Goal: Task Accomplishment & Management: Manage account settings

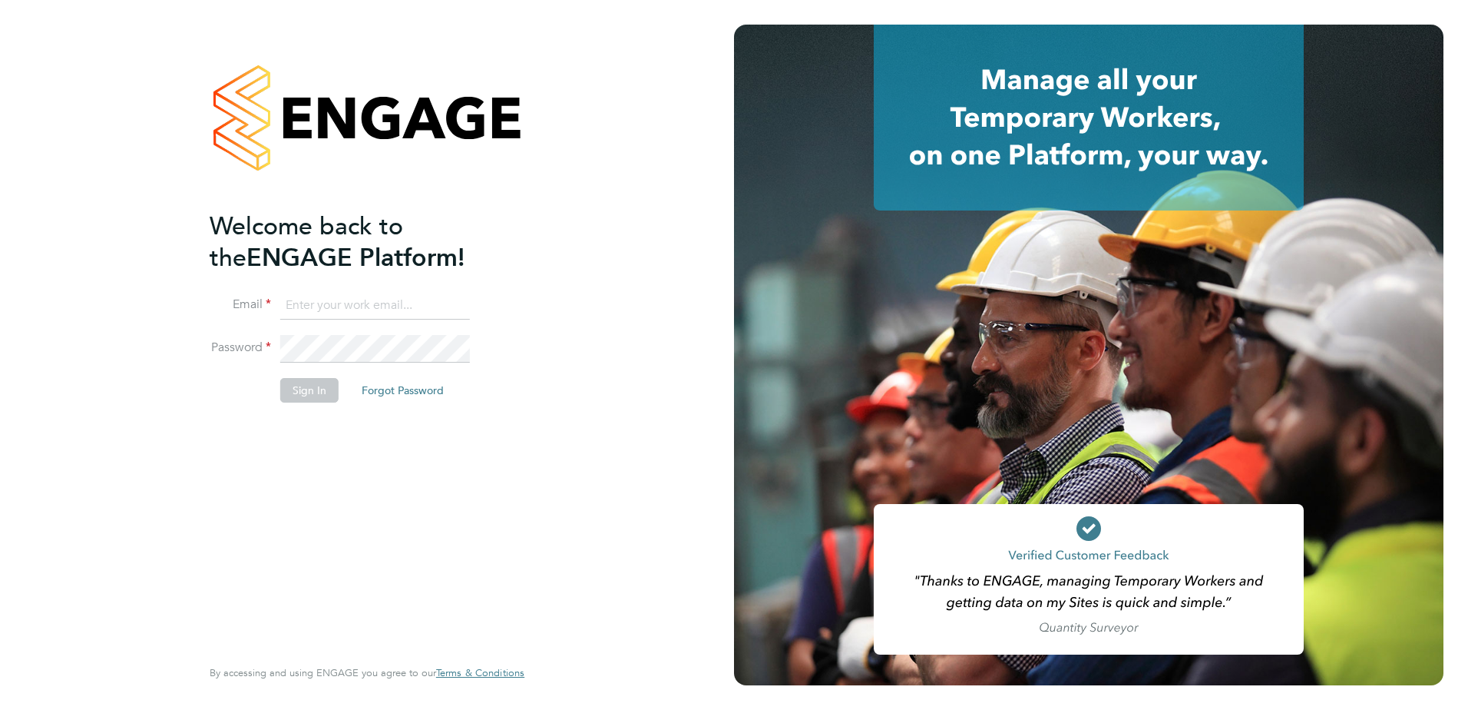
type input "[PERSON_NAME][EMAIL_ADDRESS][PERSON_NAME][DOMAIN_NAME]"
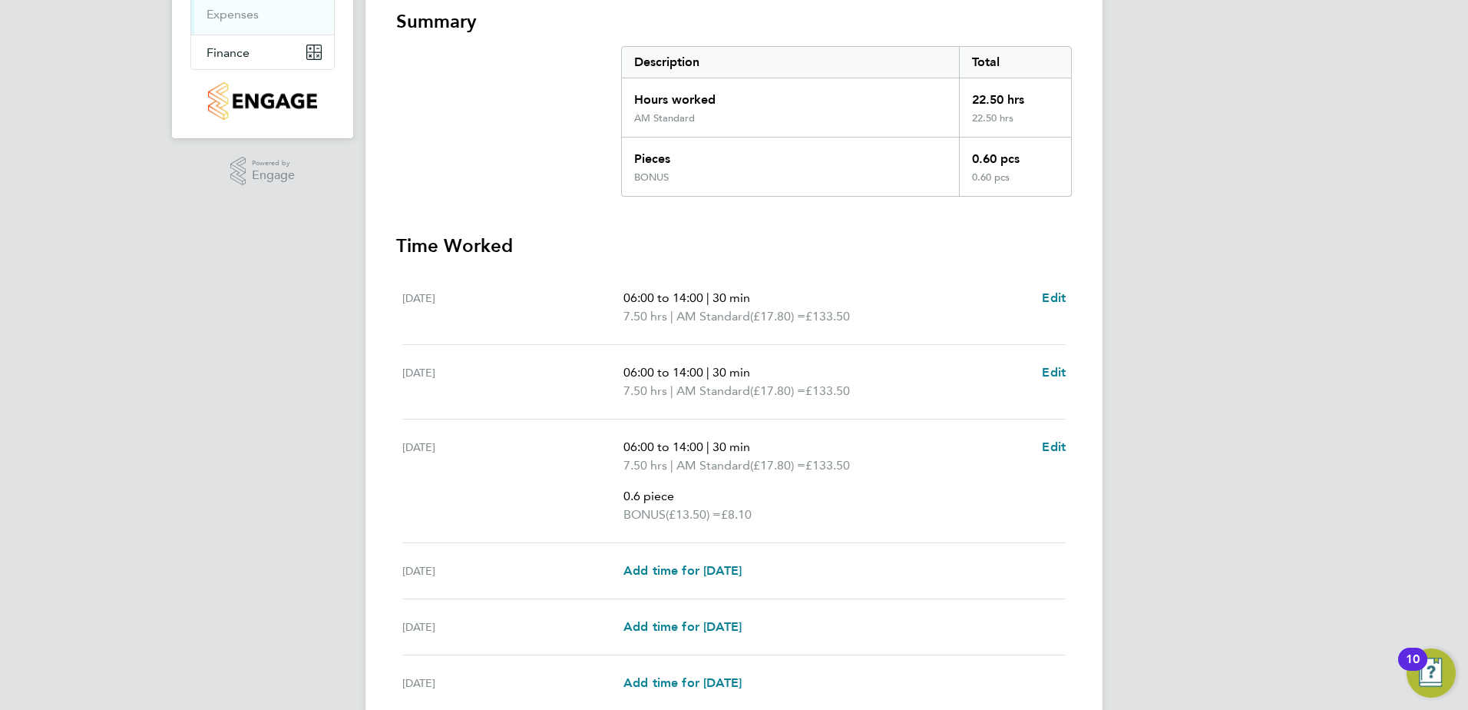
scroll to position [307, 0]
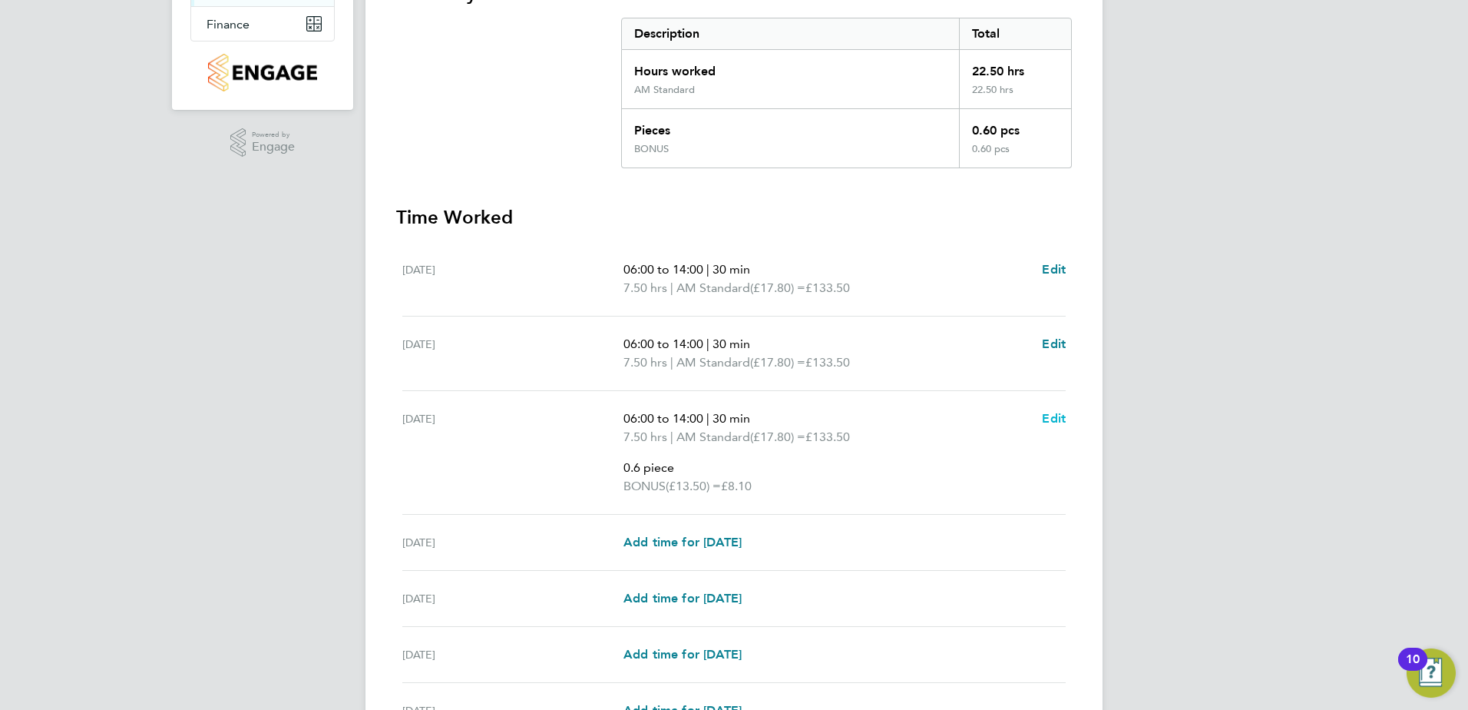
click at [1052, 420] on span "Edit" at bounding box center [1054, 418] width 24 height 15
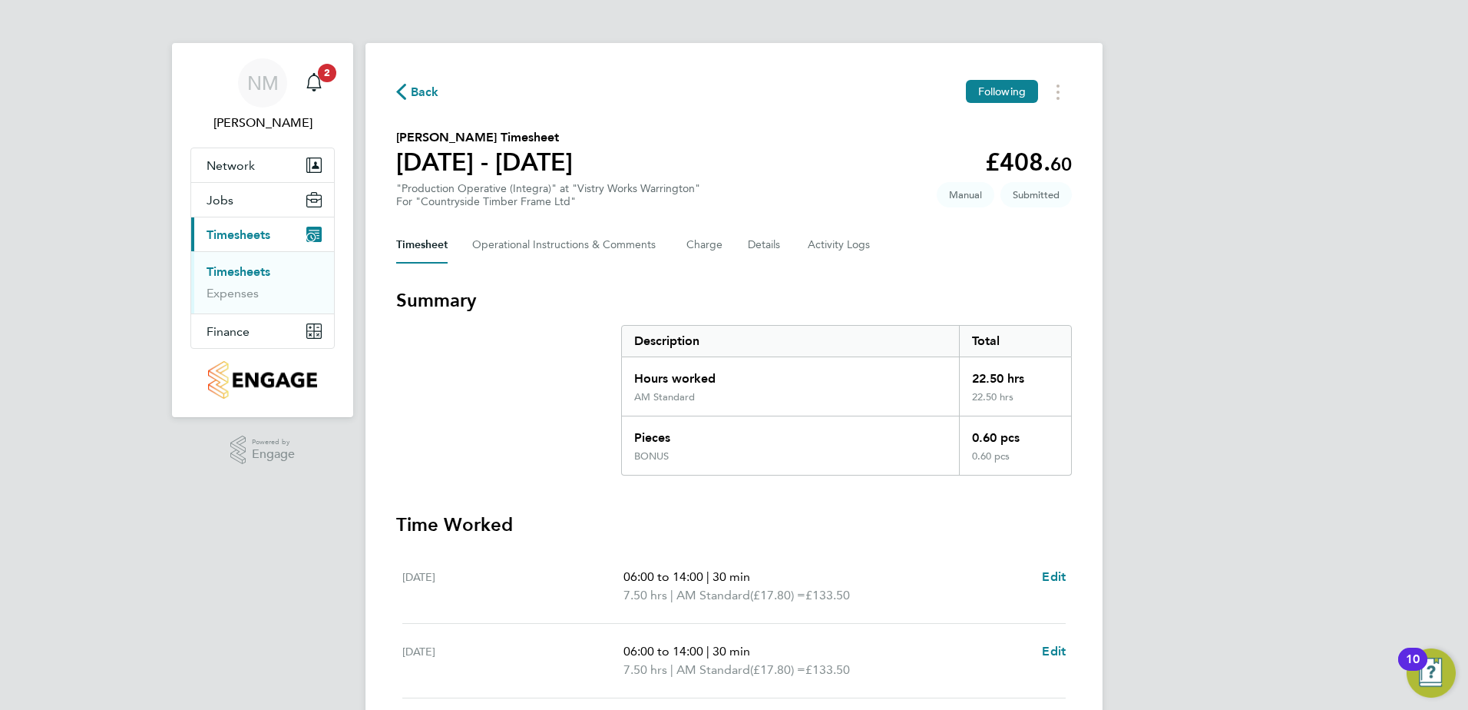
select select "30"
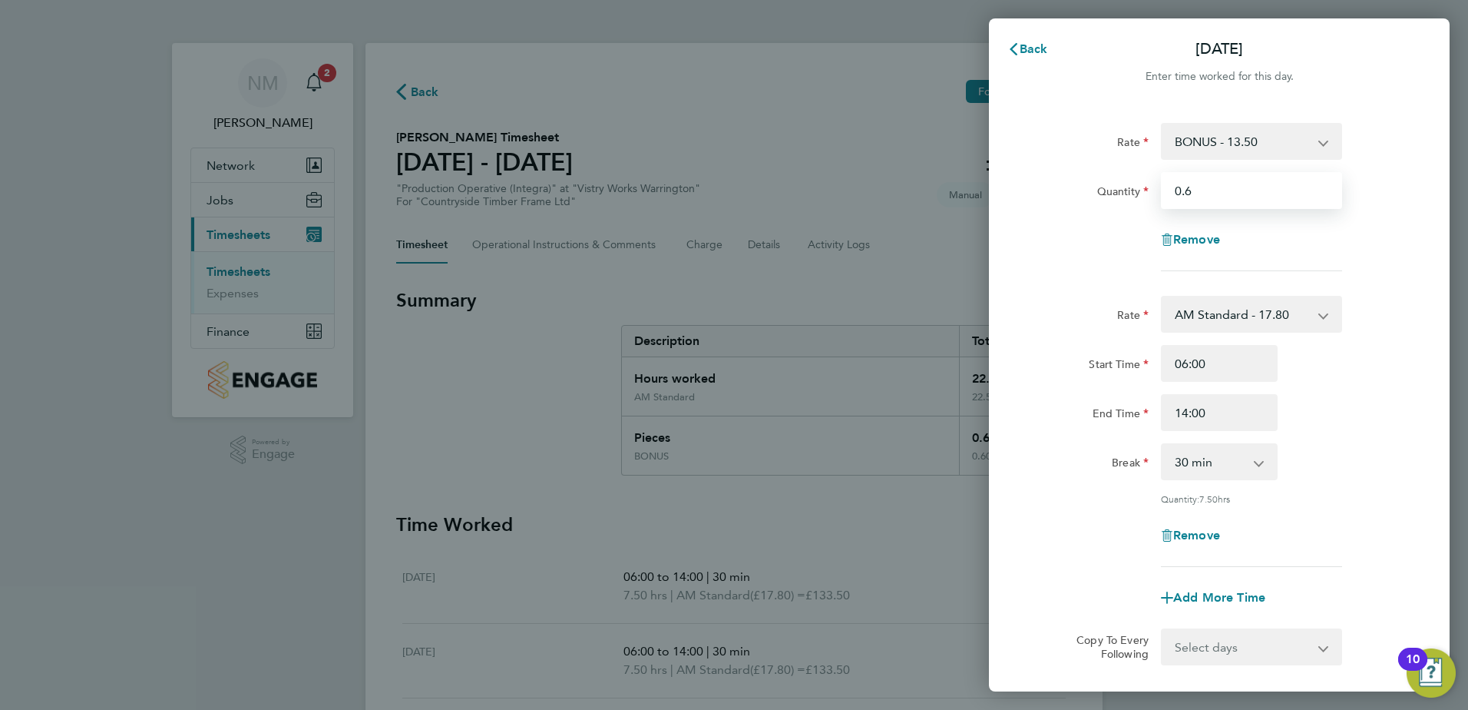
click at [1214, 194] on input "0.6" at bounding box center [1251, 190] width 181 height 37
type input "0.5"
click at [1365, 379] on div "Start Time 06:00" at bounding box center [1219, 363] width 387 height 37
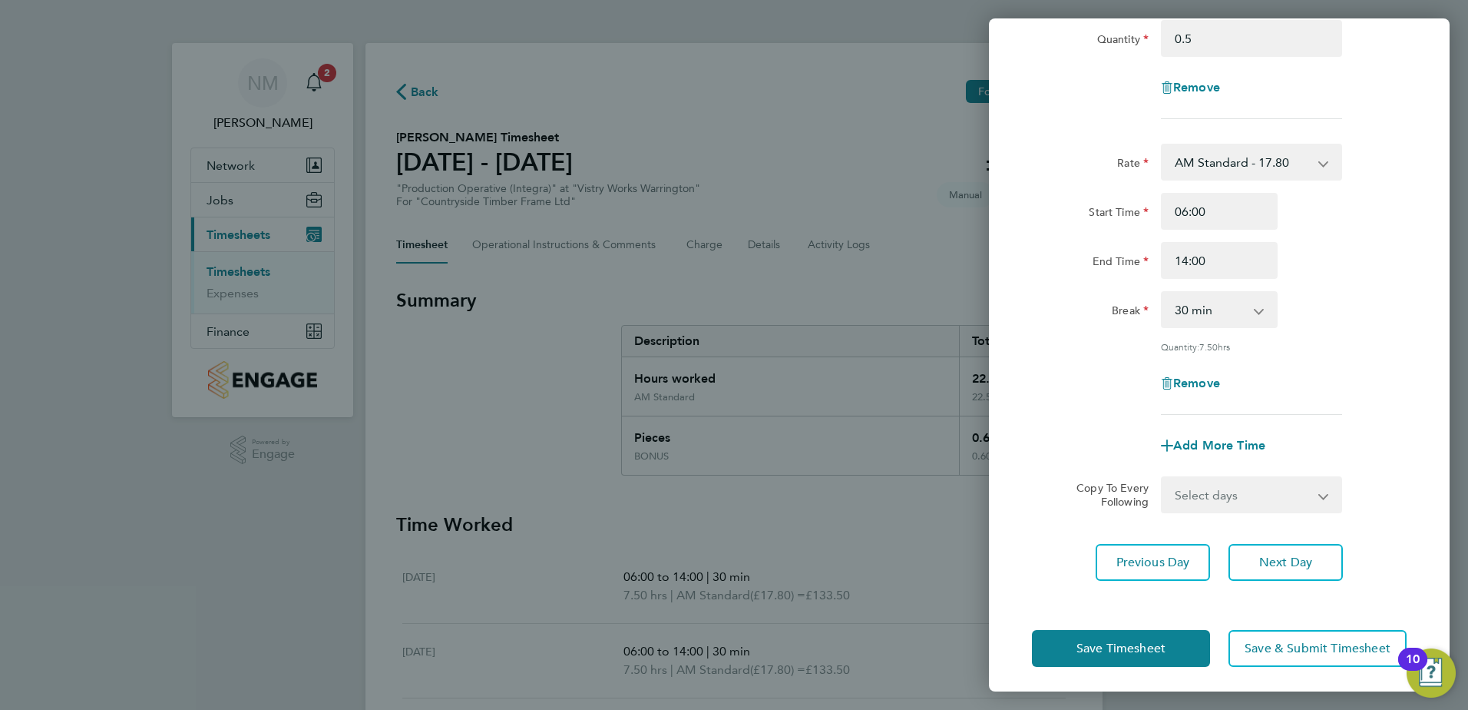
scroll to position [157, 0]
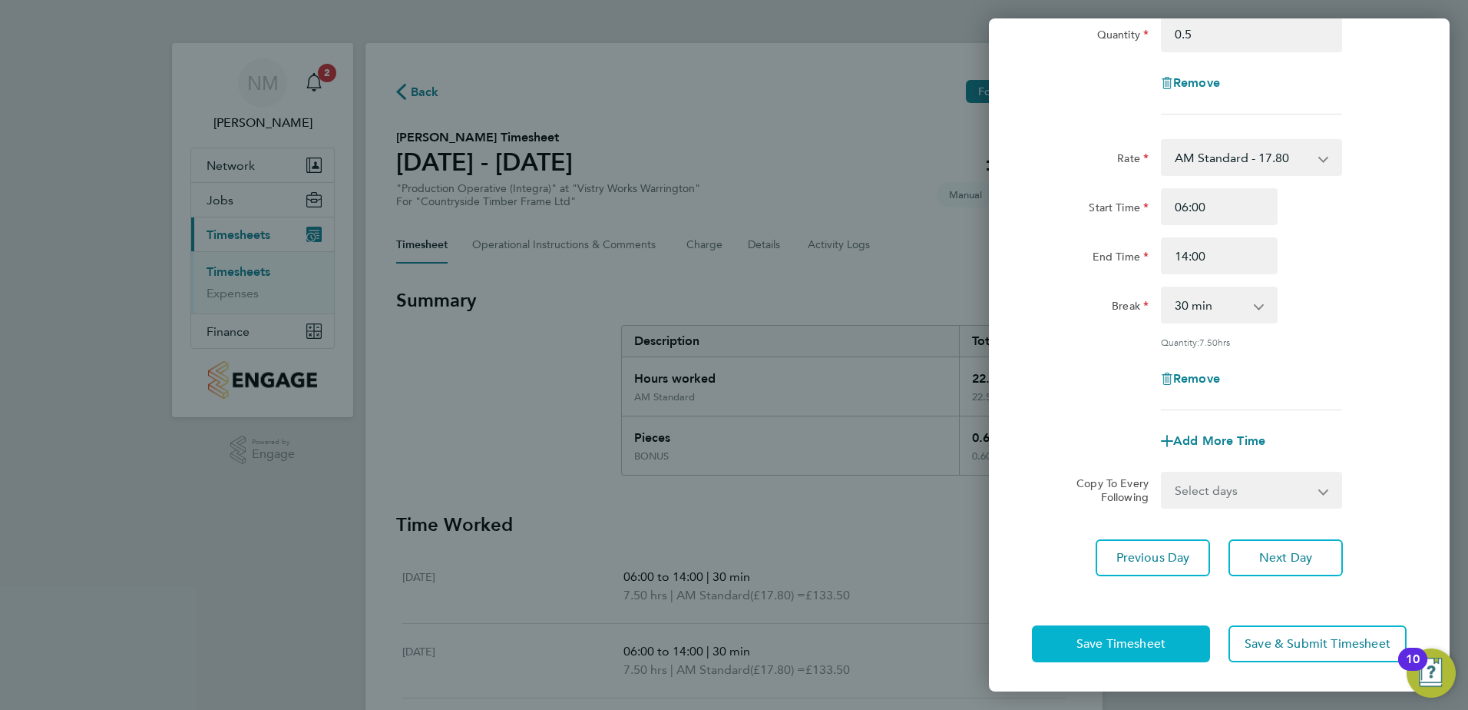
click at [1127, 648] on span "Save Timesheet" at bounding box center [1121, 643] width 89 height 15
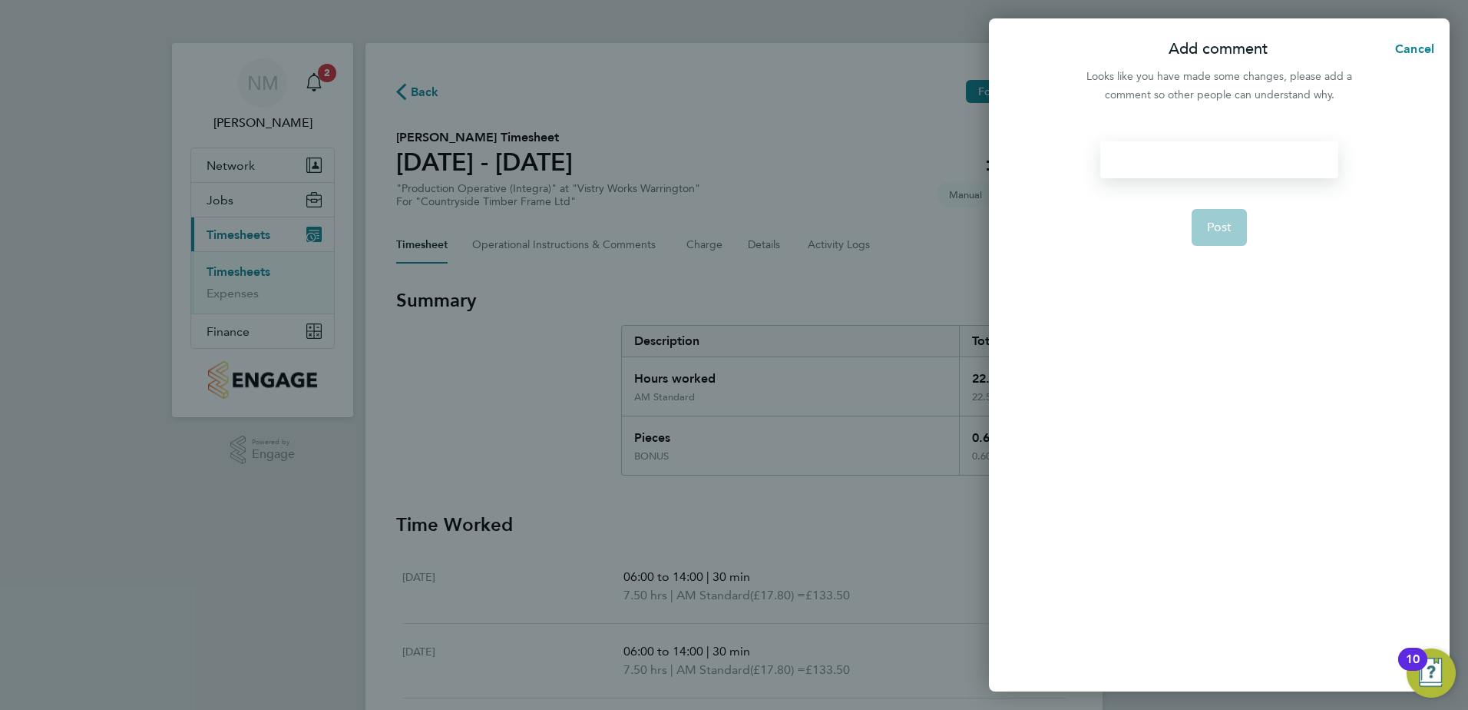
click at [1165, 153] on div at bounding box center [1219, 159] width 237 height 37
click at [1156, 166] on div at bounding box center [1219, 159] width 237 height 37
click at [1211, 228] on span "Post" at bounding box center [1219, 227] width 25 height 15
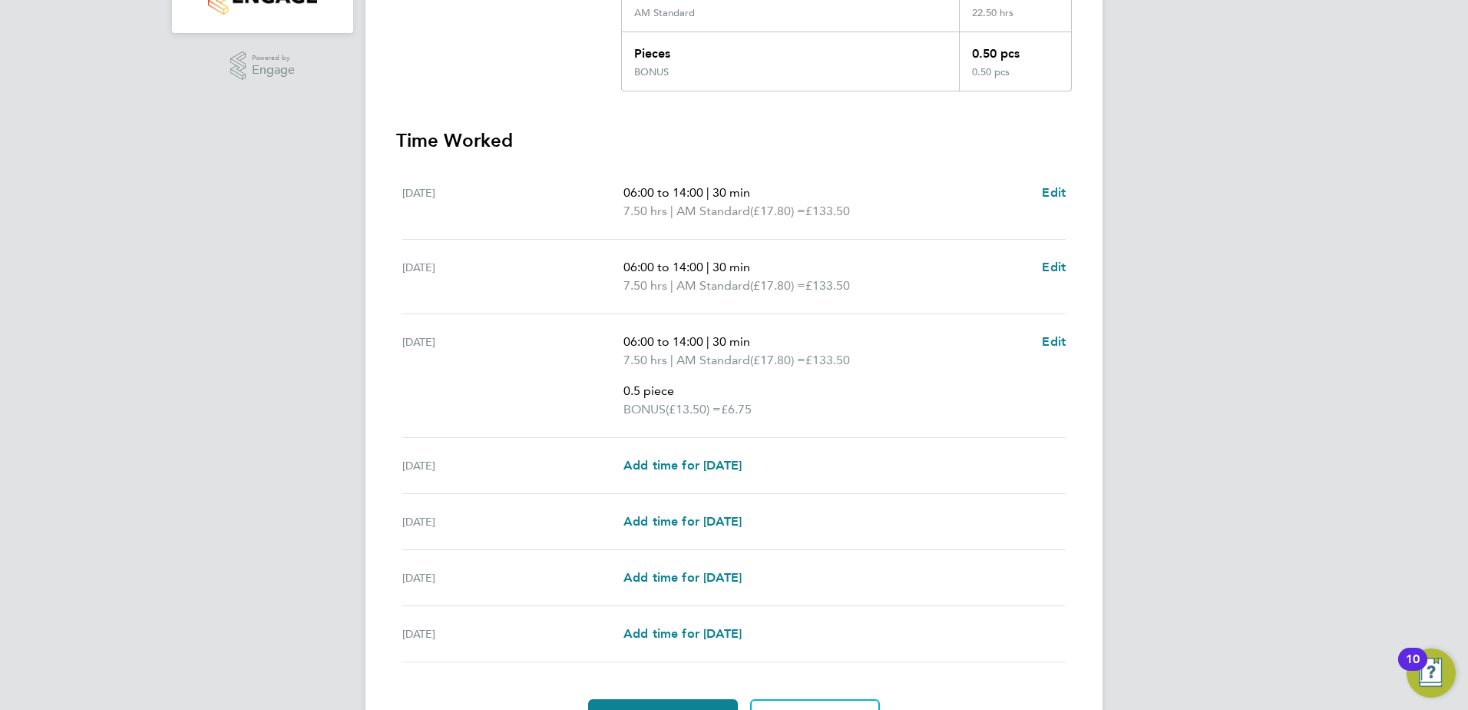
scroll to position [472, 0]
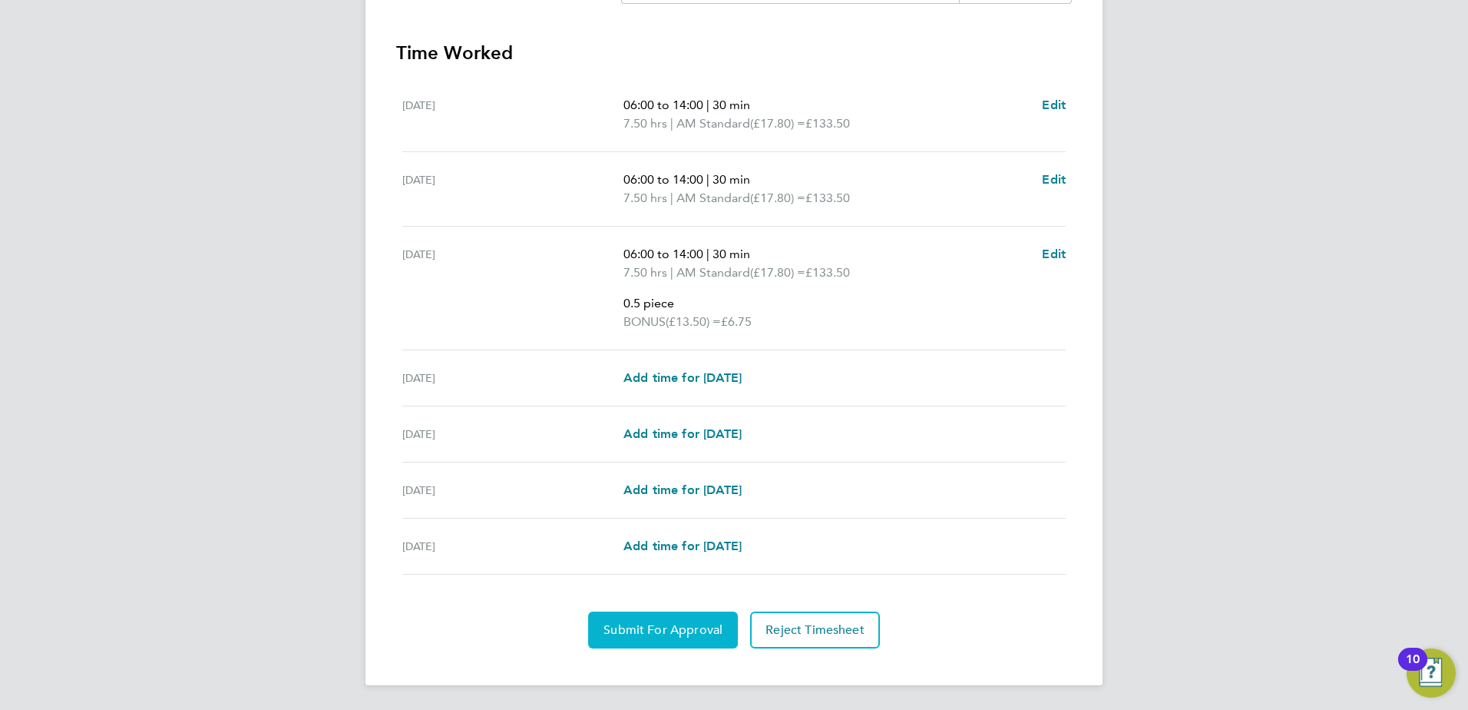
click at [682, 624] on span "Submit For Approval" at bounding box center [663, 629] width 119 height 15
click at [659, 627] on span "Approve Timesheet" at bounding box center [663, 629] width 113 height 15
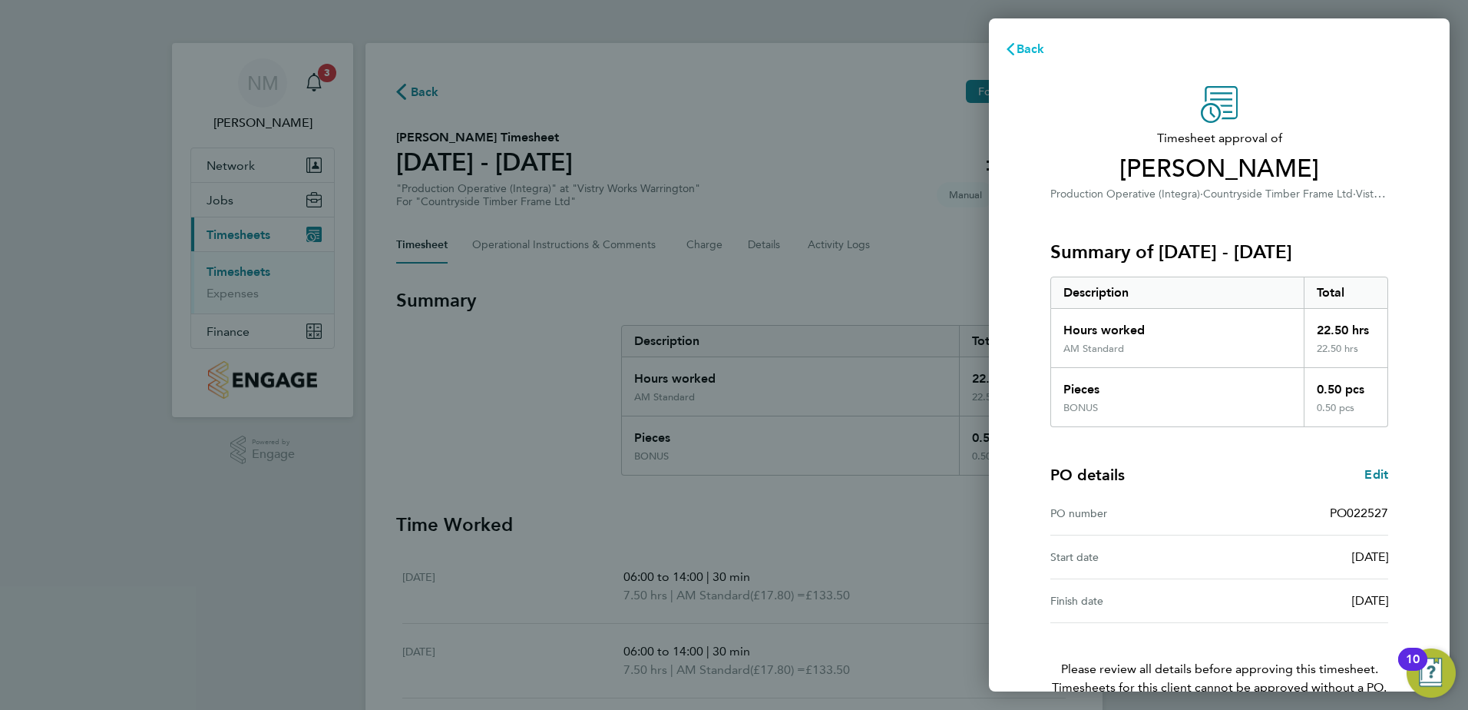
click at [1034, 46] on span "Back" at bounding box center [1031, 48] width 28 height 15
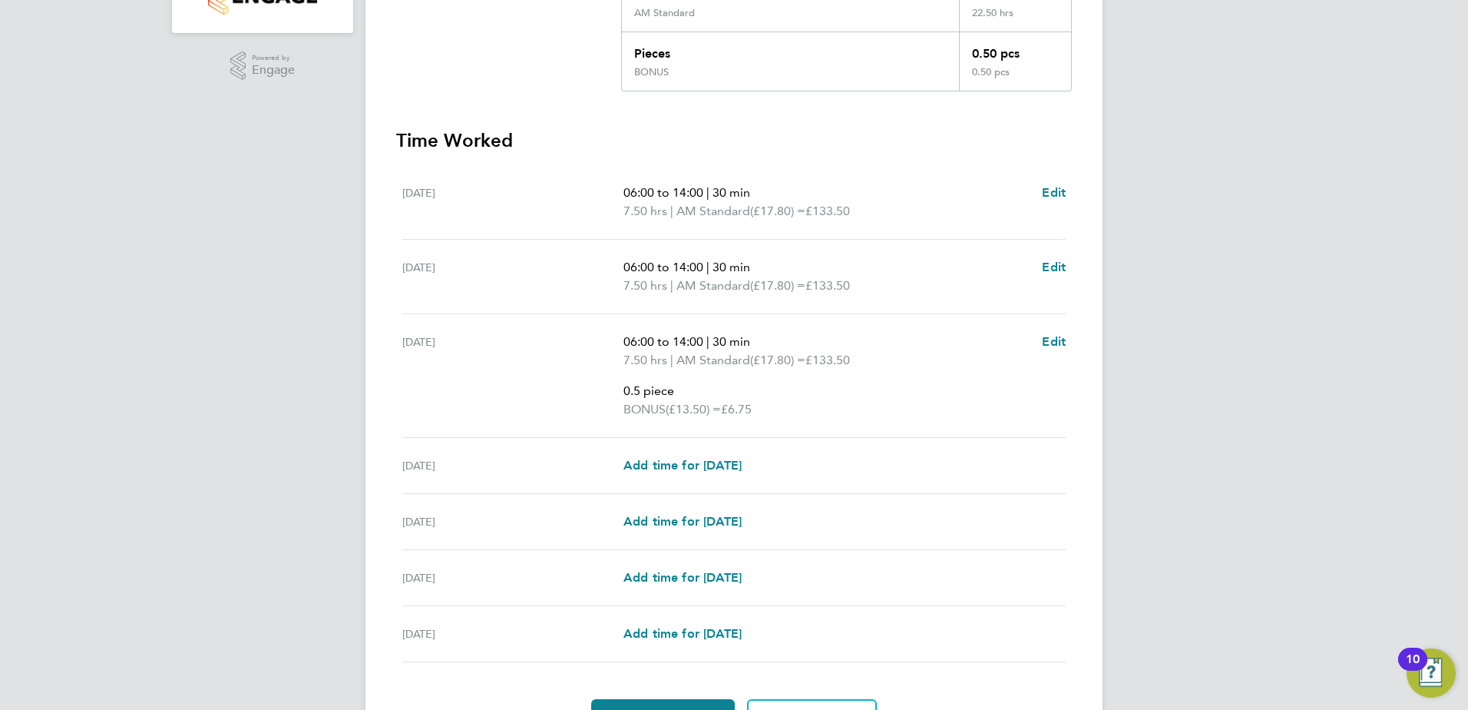
scroll to position [461, 0]
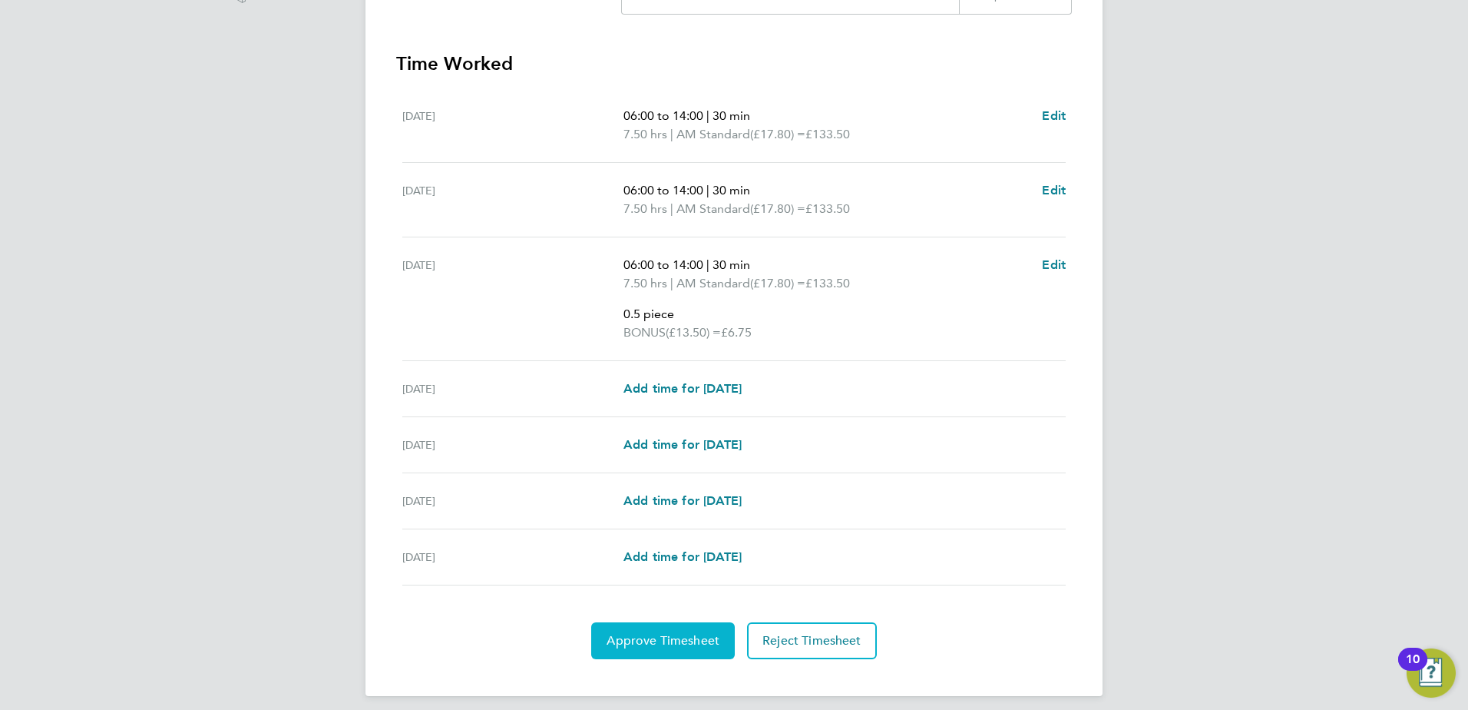
click at [642, 640] on span "Approve Timesheet" at bounding box center [663, 640] width 113 height 15
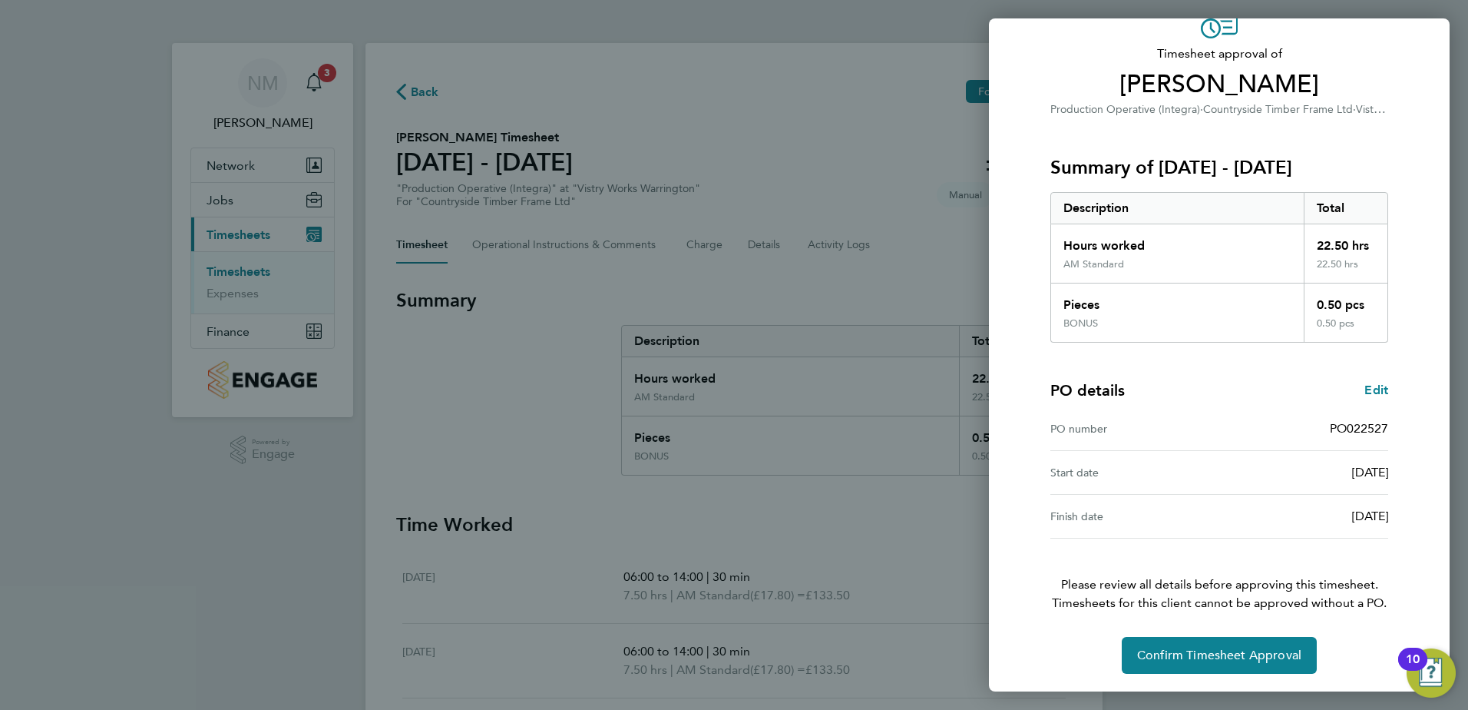
scroll to position [85, 0]
click at [1153, 647] on span "Confirm Timesheet Approval" at bounding box center [1219, 654] width 164 height 15
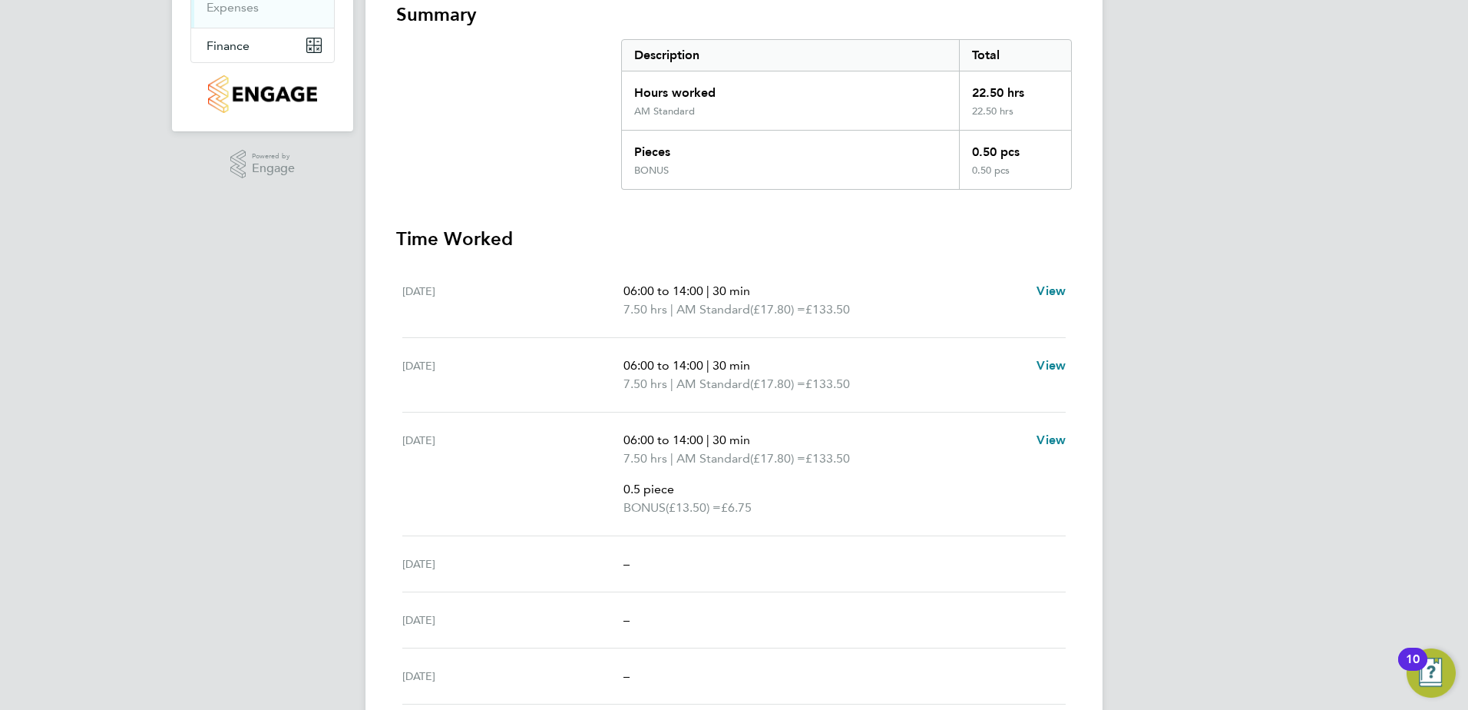
scroll to position [384, 0]
